Goal: Task Accomplishment & Management: Use online tool/utility

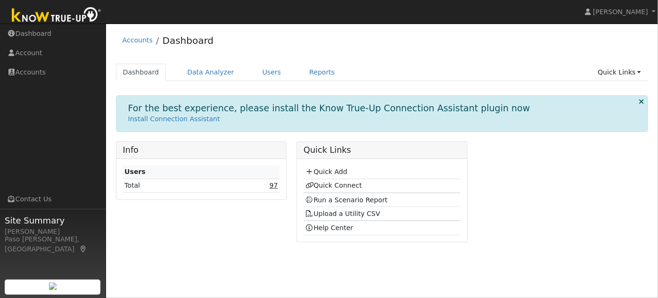
click at [277, 186] on link "97" at bounding box center [274, 186] width 8 height 8
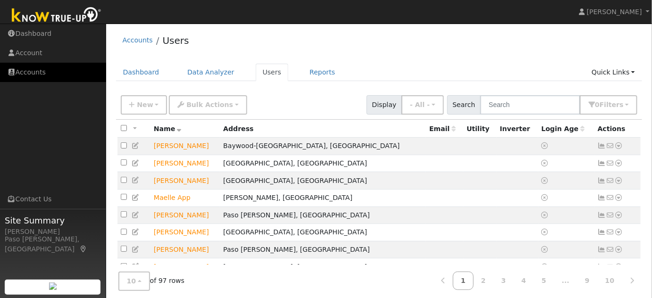
click at [29, 69] on link "Accounts" at bounding box center [53, 72] width 106 height 19
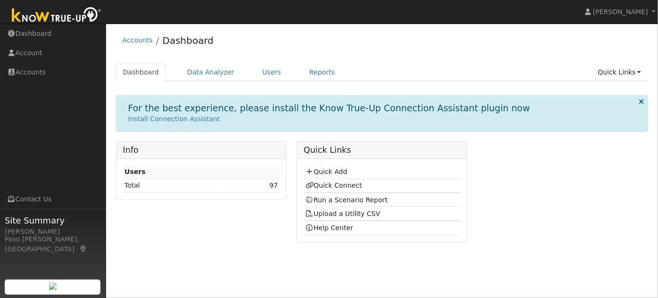
click at [319, 177] on td "Quick Add" at bounding box center [382, 172] width 157 height 14
click at [328, 173] on link "Quick Add" at bounding box center [327, 172] width 42 height 8
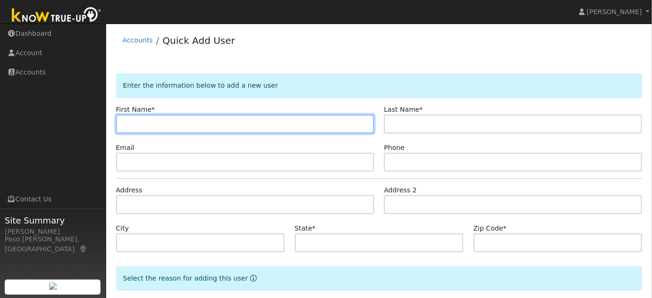
click at [215, 116] on input "text" at bounding box center [245, 124] width 258 height 19
type input "[PERSON_NAME]"
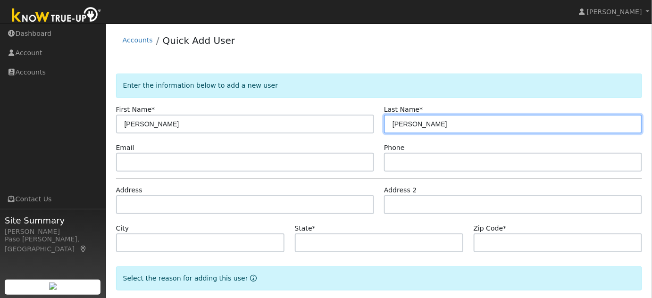
type input "[PERSON_NAME]"
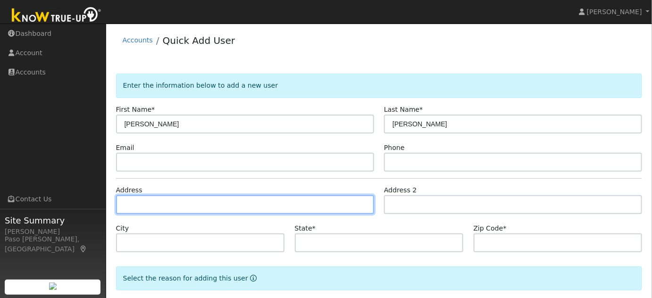
click at [190, 210] on input "text" at bounding box center [245, 204] width 258 height 19
type input "[STREET_ADDRESS]"
type input "Cambria"
type input "CA"
type input "93428"
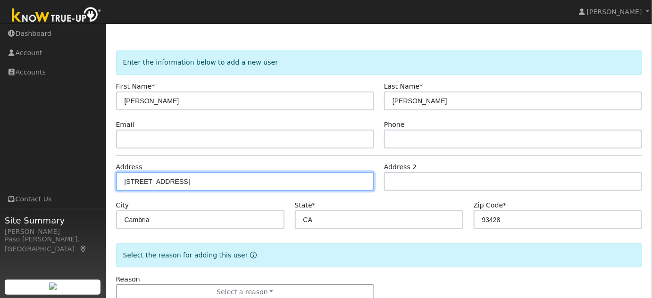
scroll to position [48, 0]
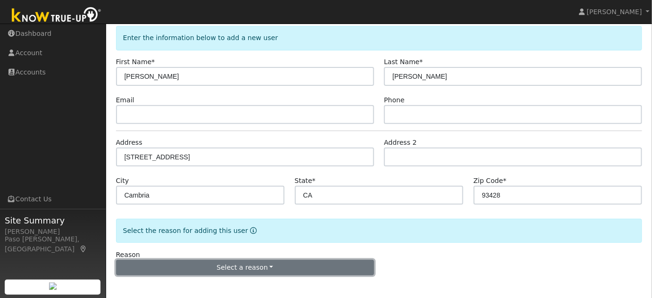
click at [247, 263] on button "Select a reason" at bounding box center [245, 268] width 258 height 16
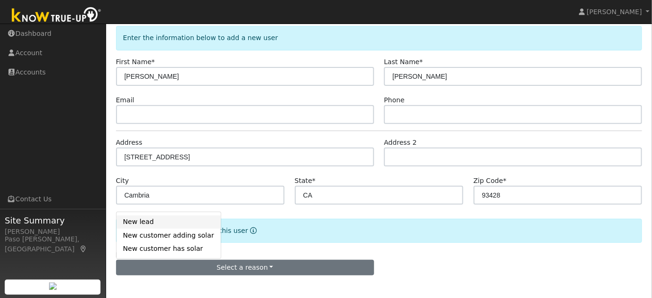
click at [140, 219] on link "New lead" at bounding box center [168, 221] width 104 height 13
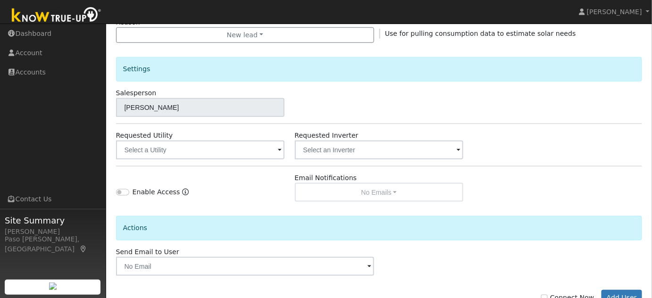
scroll to position [290, 0]
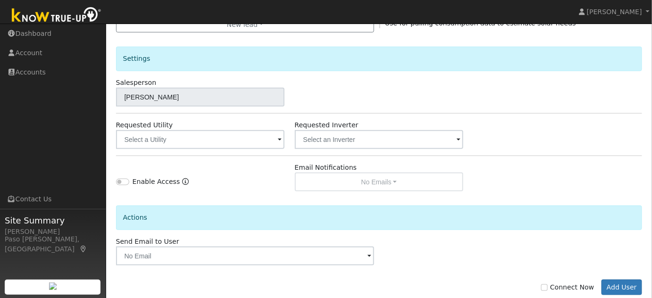
click at [223, 128] on div "Requested Utility" at bounding box center [200, 134] width 179 height 29
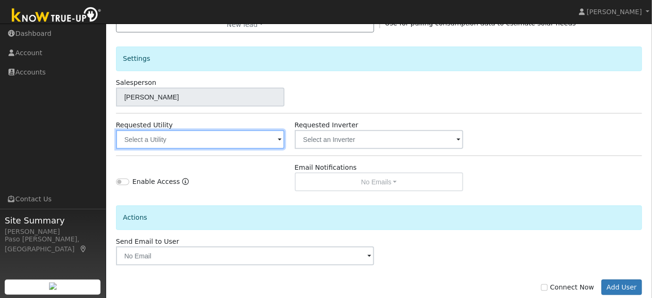
click at [223, 138] on input "text" at bounding box center [200, 139] width 169 height 19
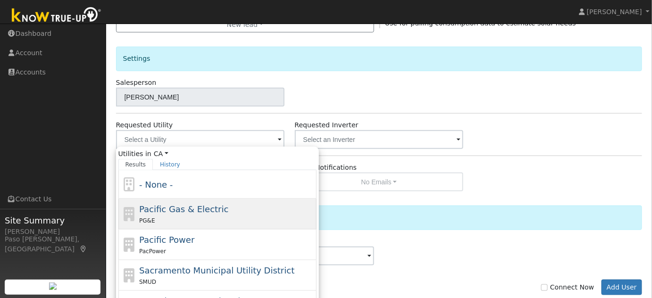
click at [177, 207] on span "Pacific Gas & Electric" at bounding box center [183, 209] width 89 height 10
type input "Pacific Gas & Electric"
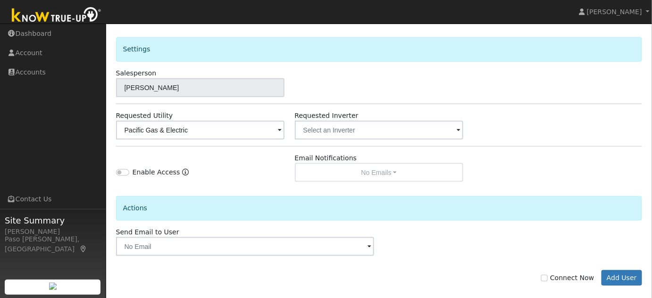
scroll to position [310, 0]
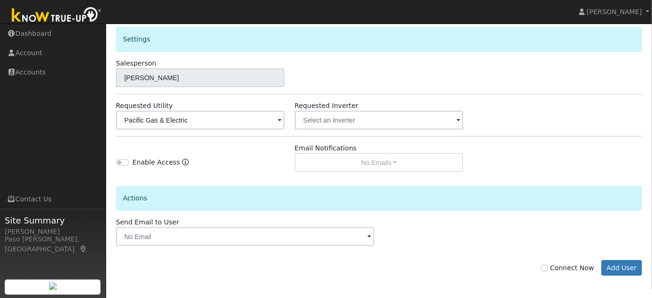
click at [547, 267] on div "Connect Now Add User" at bounding box center [379, 268] width 536 height 16
click at [555, 267] on label "Connect Now" at bounding box center [567, 268] width 53 height 10
click at [547, 267] on input "Connect Now" at bounding box center [544, 268] width 7 height 7
checkbox input "true"
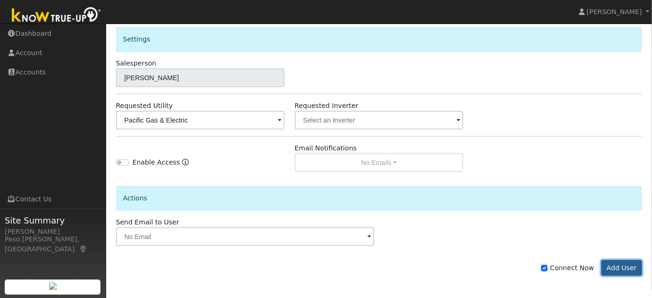
click at [616, 263] on button "Add User" at bounding box center [621, 268] width 41 height 16
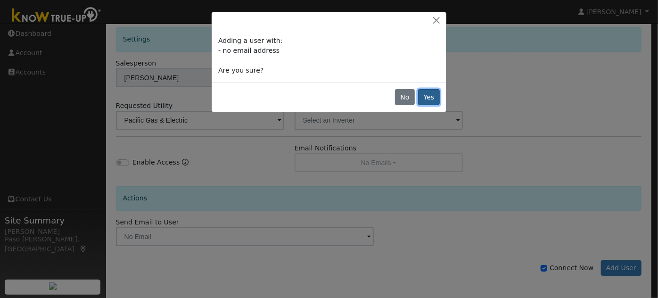
click at [431, 101] on button "Yes" at bounding box center [429, 97] width 22 height 16
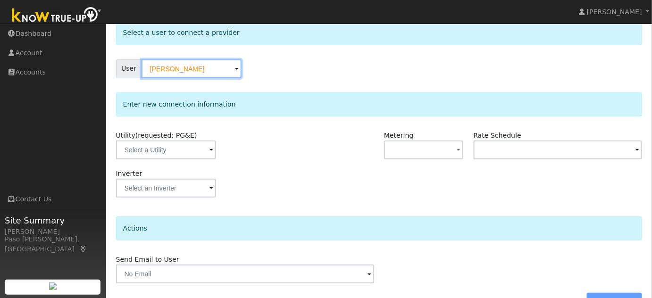
scroll to position [70, 0]
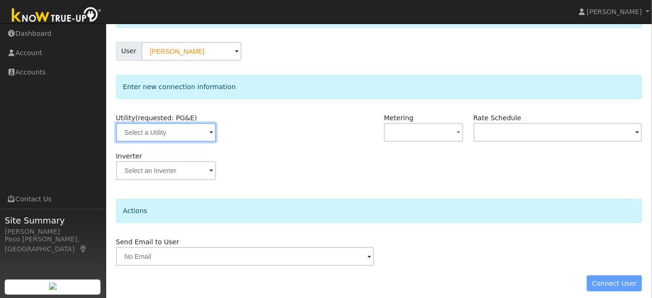
click at [162, 132] on input "text" at bounding box center [166, 132] width 100 height 19
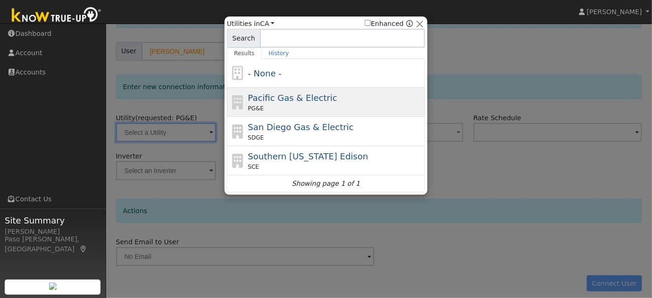
click at [279, 97] on span "Pacific Gas & Electric" at bounding box center [292, 98] width 89 height 10
click at [279, 97] on div "Enter new connection information" at bounding box center [379, 87] width 526 height 24
type input "PG&E"
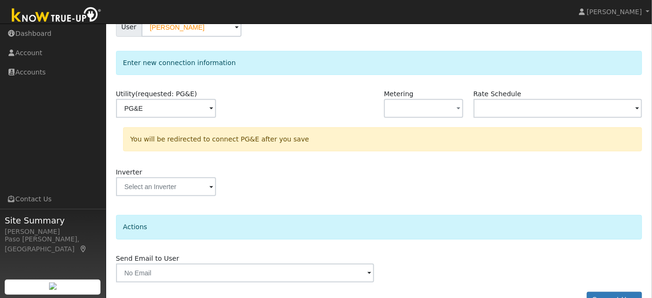
scroll to position [117, 0]
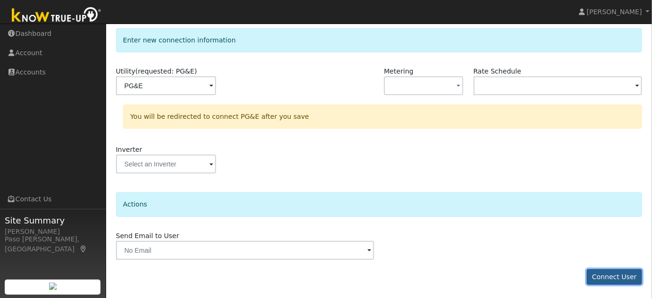
click at [607, 275] on button "Connect User" at bounding box center [615, 277] width 56 height 16
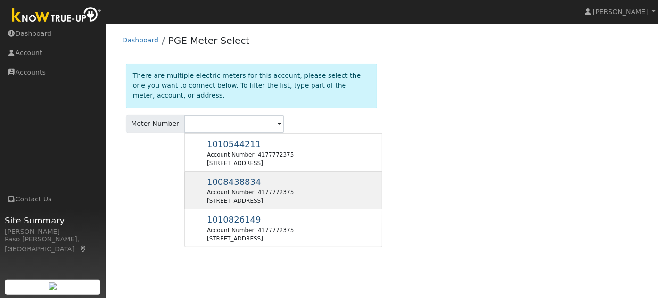
click at [280, 190] on div "Account Number: 4177772375" at bounding box center [250, 192] width 87 height 8
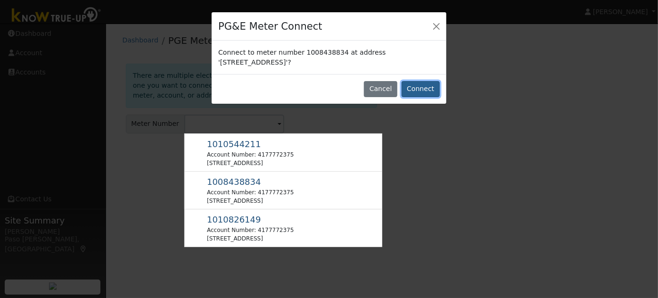
click at [418, 85] on button "Connect" at bounding box center [421, 89] width 38 height 16
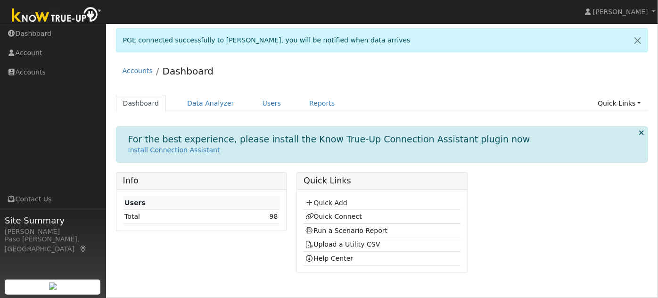
click at [270, 213] on td "98" at bounding box center [249, 217] width 60 height 14
click at [273, 217] on link "98" at bounding box center [274, 217] width 8 height 8
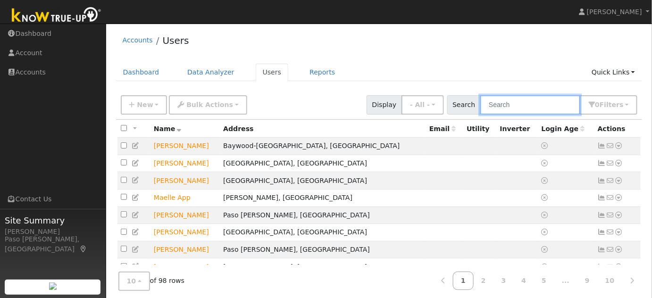
click at [515, 103] on input "text" at bounding box center [530, 104] width 100 height 19
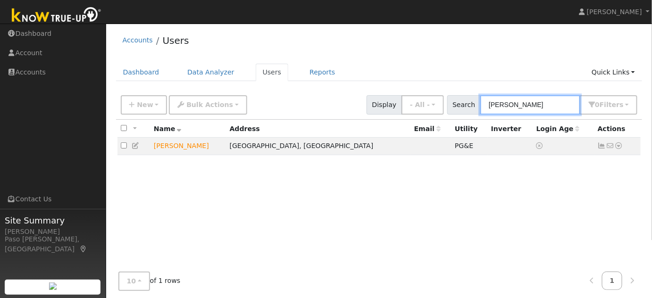
type input "tiedeman"
click at [619, 145] on icon at bounding box center [618, 145] width 8 height 7
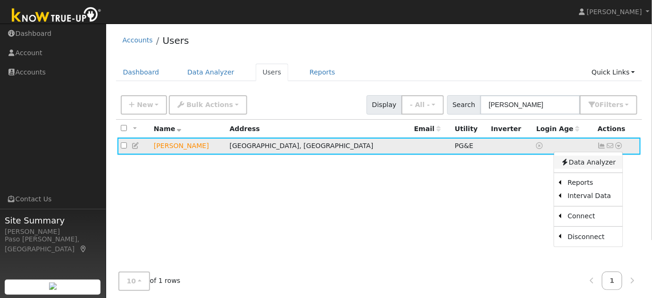
click at [602, 161] on link "Data Analyzer" at bounding box center [588, 162] width 68 height 13
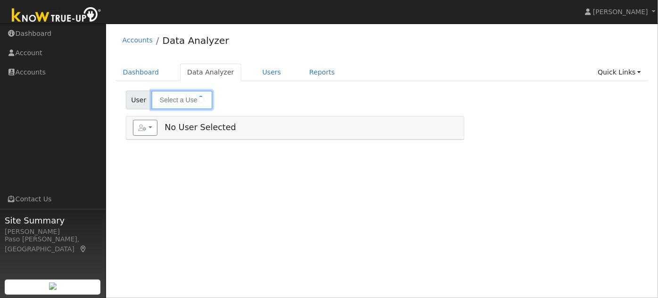
type input "[PERSON_NAME]"
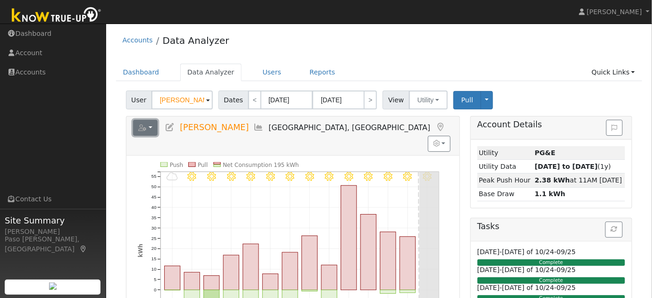
click at [147, 130] on button "button" at bounding box center [145, 128] width 25 height 16
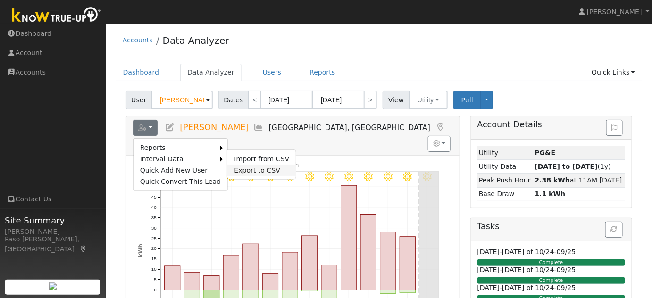
click at [234, 166] on link "Export to CSV" at bounding box center [261, 170] width 68 height 11
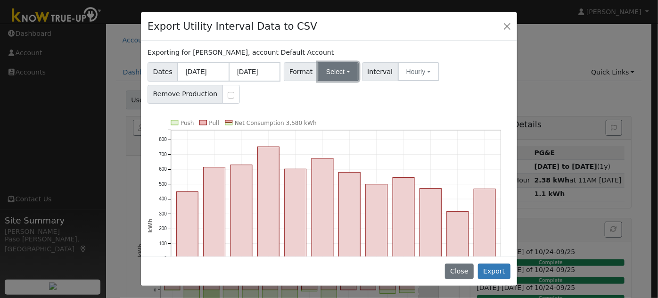
click at [339, 74] on button "Select" at bounding box center [338, 71] width 41 height 19
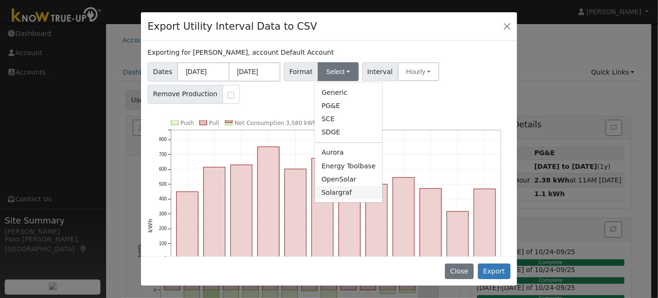
click at [337, 194] on link "Solargraf" at bounding box center [348, 192] width 67 height 13
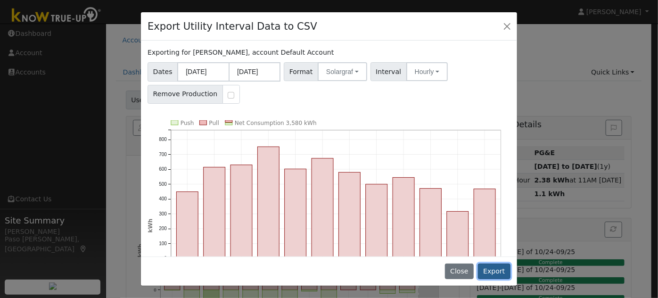
click at [502, 270] on button "Export" at bounding box center [494, 272] width 33 height 16
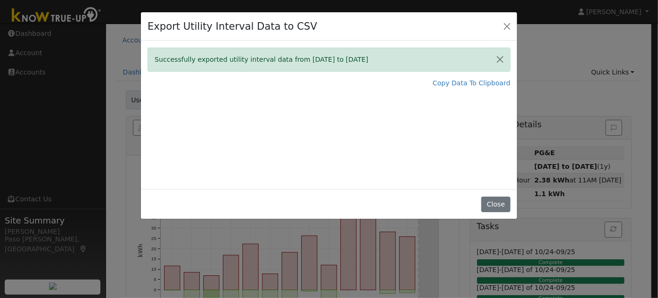
click at [501, 193] on div "Close" at bounding box center [329, 204] width 376 height 30
click at [502, 203] on button "Close" at bounding box center [495, 205] width 29 height 16
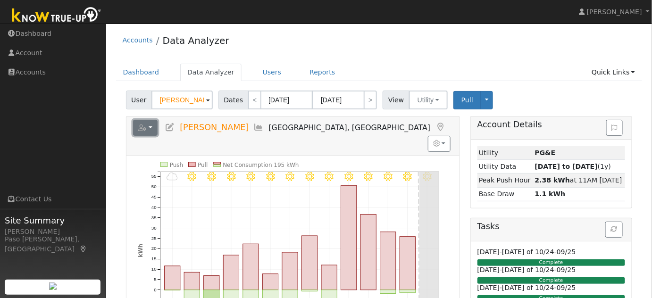
click at [154, 128] on button "button" at bounding box center [145, 128] width 25 height 16
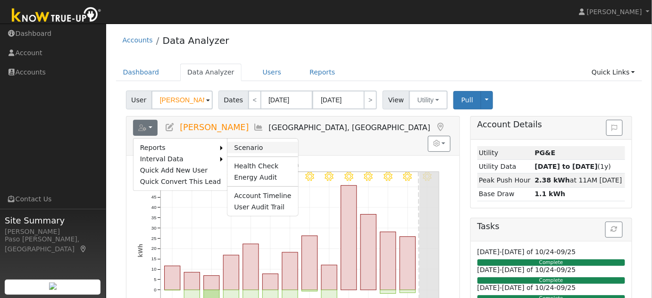
click at [227, 147] on link "Scenario" at bounding box center [262, 147] width 70 height 11
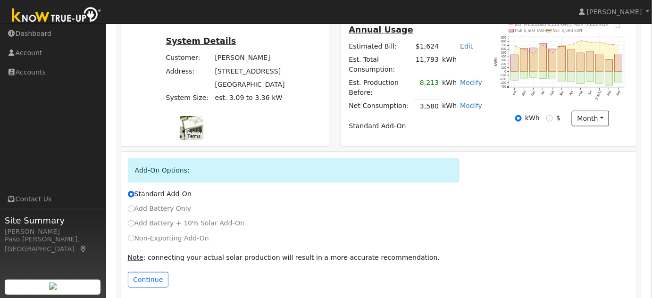
scroll to position [199, 0]
click at [132, 234] on input "Non-Exporting Add-On" at bounding box center [131, 237] width 7 height 7
radio input "true"
radio input "false"
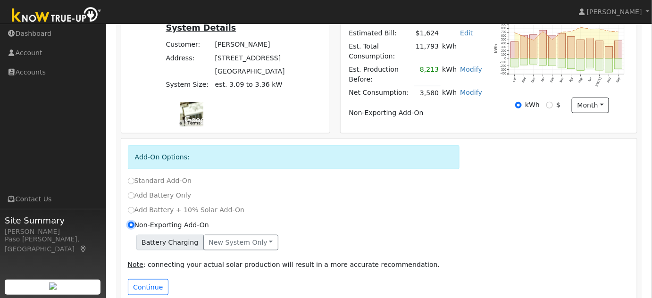
scroll to position [220, 0]
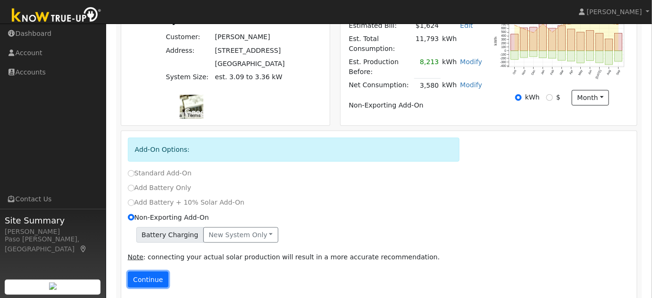
click at [157, 272] on button "Continue" at bounding box center [148, 280] width 41 height 16
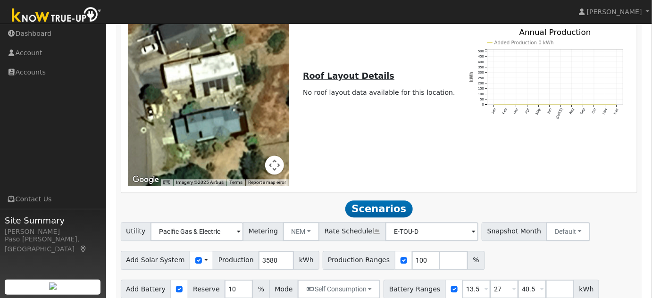
scroll to position [706, 0]
click at [412, 251] on input "101" at bounding box center [426, 260] width 28 height 19
click at [412, 251] on input "102" at bounding box center [426, 260] width 28 height 19
click at [412, 254] on input "101" at bounding box center [426, 260] width 28 height 19
type input "100"
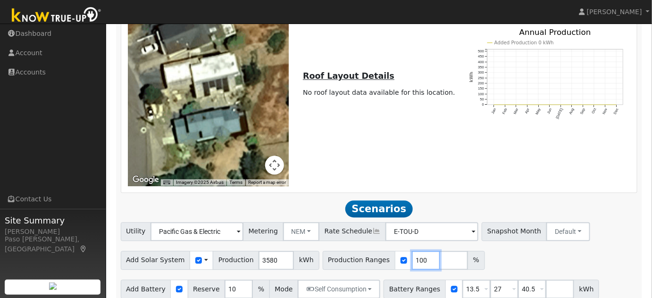
click at [412, 254] on input "100" at bounding box center [426, 260] width 28 height 19
click at [439, 252] on input "number" at bounding box center [453, 260] width 28 height 19
type input "110"
click at [623, 230] on div "Utility Pacific Gas & Electric Metering NEM NEM NBT Rate Schedule E-TOU-D - Non…" at bounding box center [379, 230] width 520 height 22
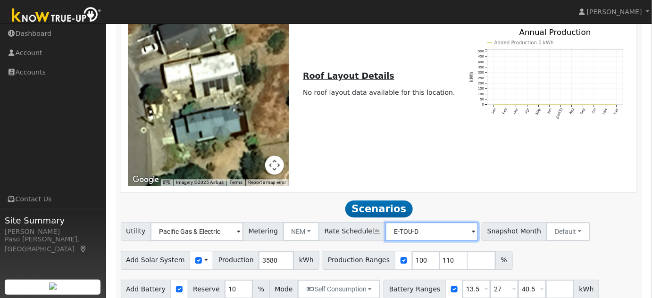
click at [442, 222] on input "E-TOU-D" at bounding box center [431, 231] width 93 height 19
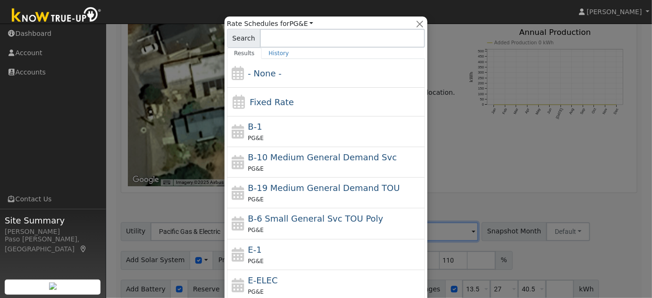
click at [471, 187] on div at bounding box center [326, 149] width 652 height 298
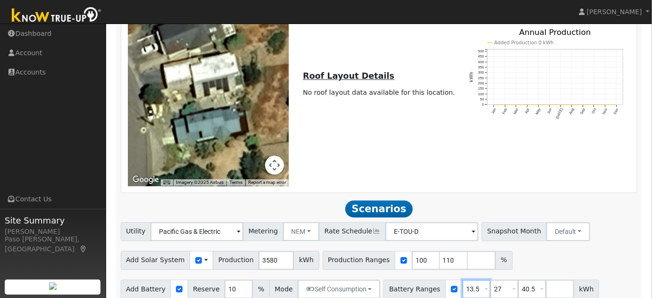
click at [465, 280] on input "13.5" at bounding box center [476, 289] width 28 height 19
click at [490, 281] on input "27" at bounding box center [504, 289] width 28 height 19
type input "40.5"
click at [490, 281] on input "40.5" at bounding box center [504, 289] width 28 height 19
type input "4"
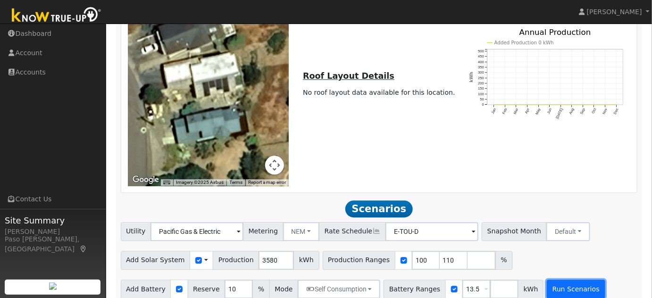
click at [559, 280] on button "Run Scenarios" at bounding box center [575, 289] width 58 height 19
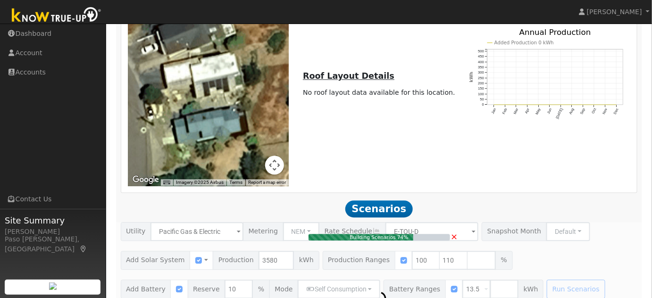
type input "2.6"
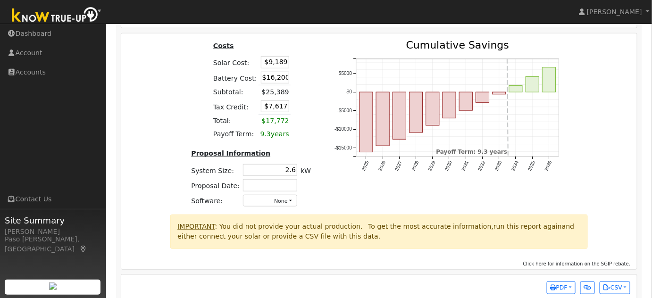
scroll to position [1372, 0]
click at [274, 56] on input "$9,189" at bounding box center [275, 62] width 28 height 12
type input "$10,000"
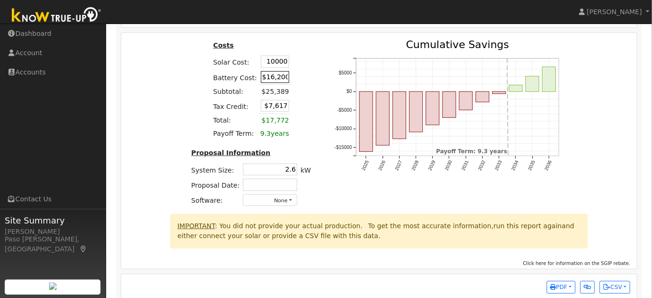
type input "$7,860"
click at [276, 71] on input "$16,200" at bounding box center [275, 77] width 28 height 12
click at [274, 56] on input "$10,000" at bounding box center [275, 62] width 28 height 12
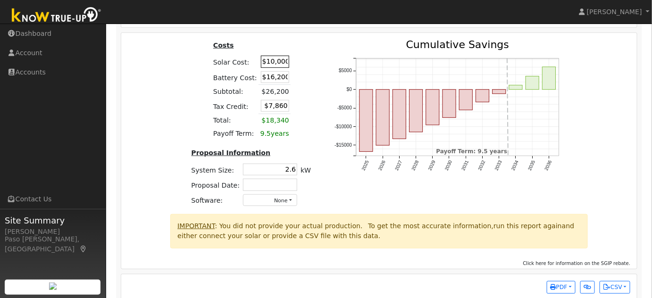
click at [274, 56] on input "$10,000" at bounding box center [275, 62] width 28 height 12
type input "$12,500"
type input "$8,610"
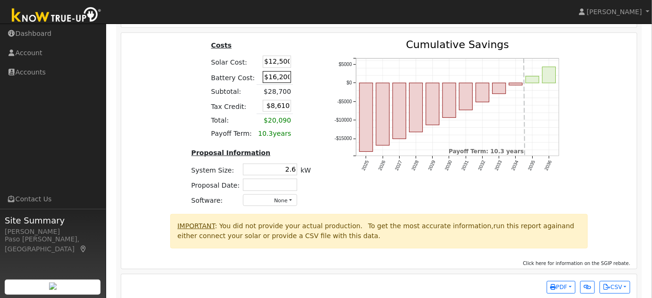
click at [274, 71] on input "$16,200" at bounding box center [277, 77] width 28 height 12
click at [162, 124] on div "Costs Solar Cost: $12,500 Battery Cost: 13000 Subtotal: $28,700 Tax Credit: $8,…" at bounding box center [379, 127] width 522 height 174
type input "$13,000"
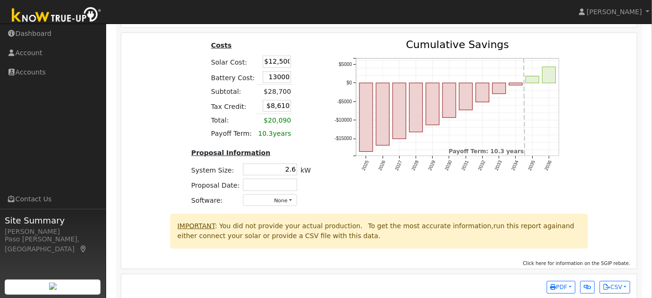
type input "$7,650"
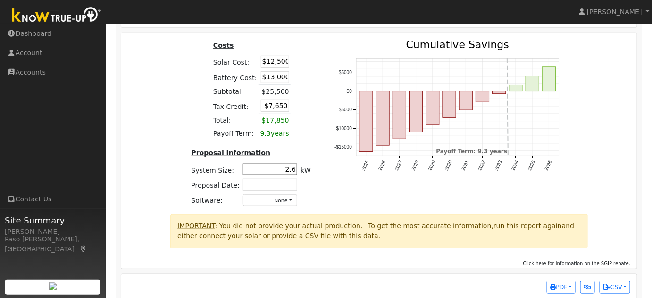
click at [289, 164] on input "2.6" at bounding box center [270, 170] width 54 height 12
type input "2.9"
click at [353, 187] on div "2025 2026 2027 2028 2029 2030 2031 2032 2033 2034 2035 2036 -$15000 -$10000 -$5…" at bounding box center [450, 127] width 256 height 174
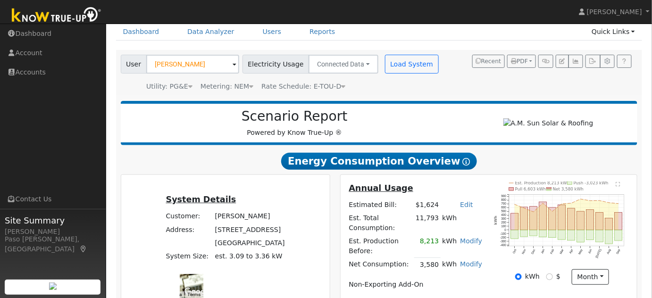
scroll to position [52, 0]
